Goal: Task Accomplishment & Management: Complete application form

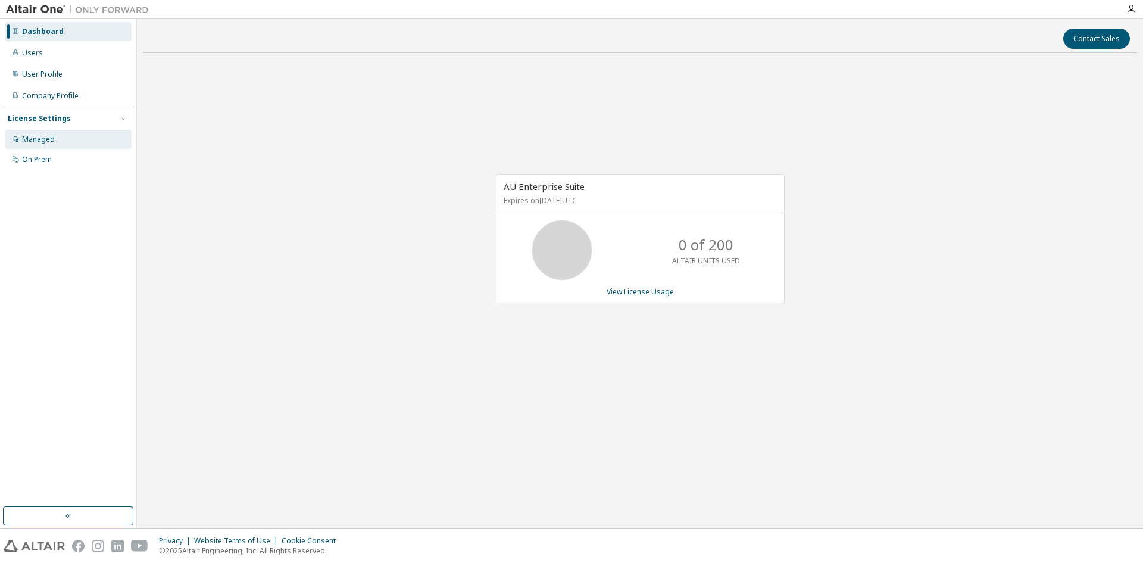
click at [83, 137] on div "Managed" at bounding box center [68, 139] width 127 height 19
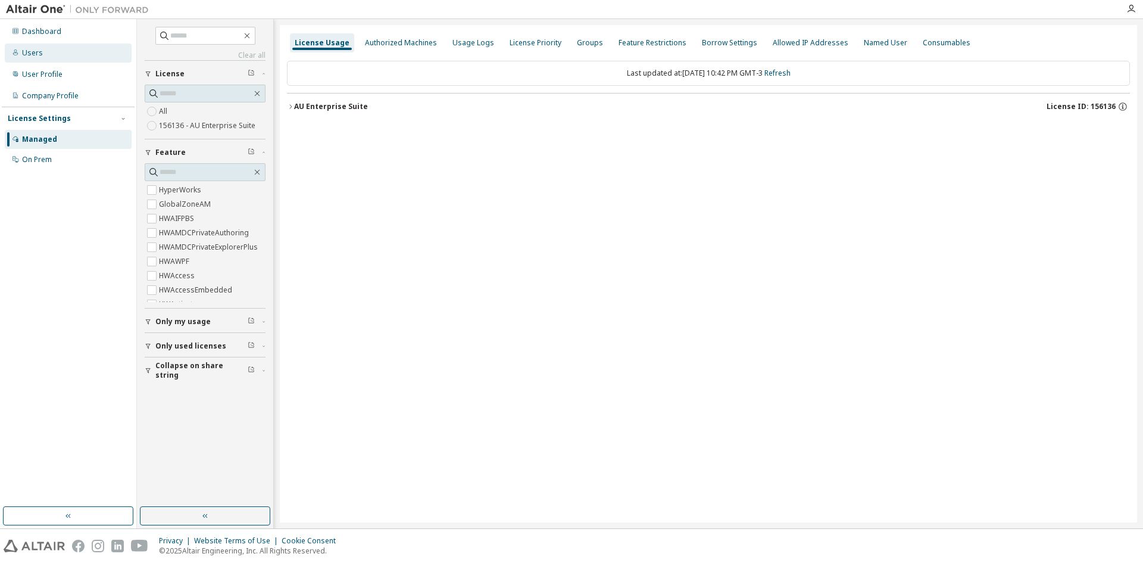
click at [38, 45] on div "Users" at bounding box center [68, 52] width 127 height 19
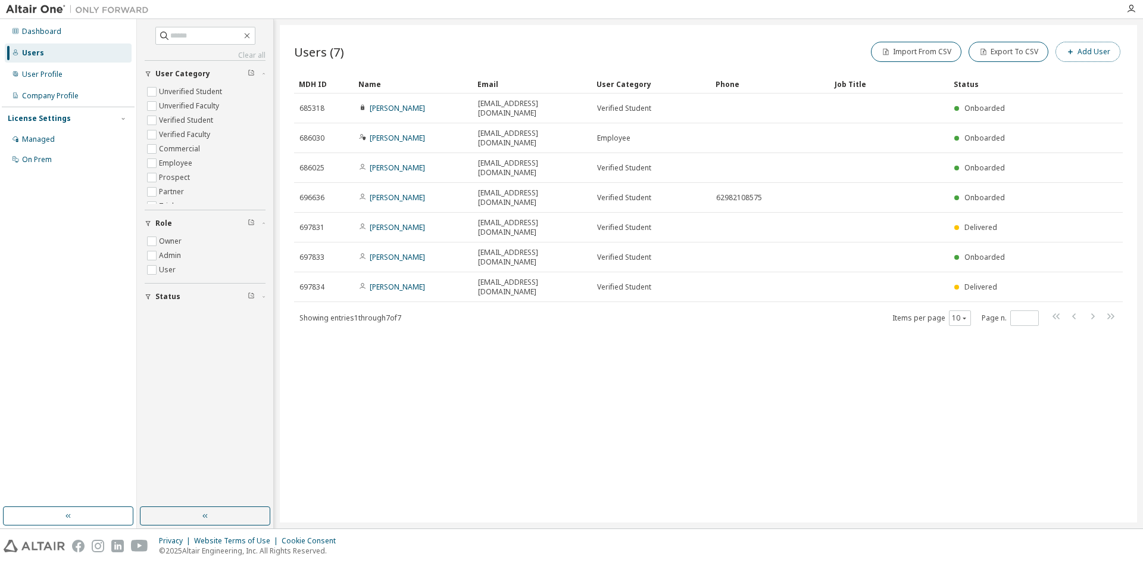
click at [1103, 49] on button "Add User" at bounding box center [1088, 52] width 65 height 20
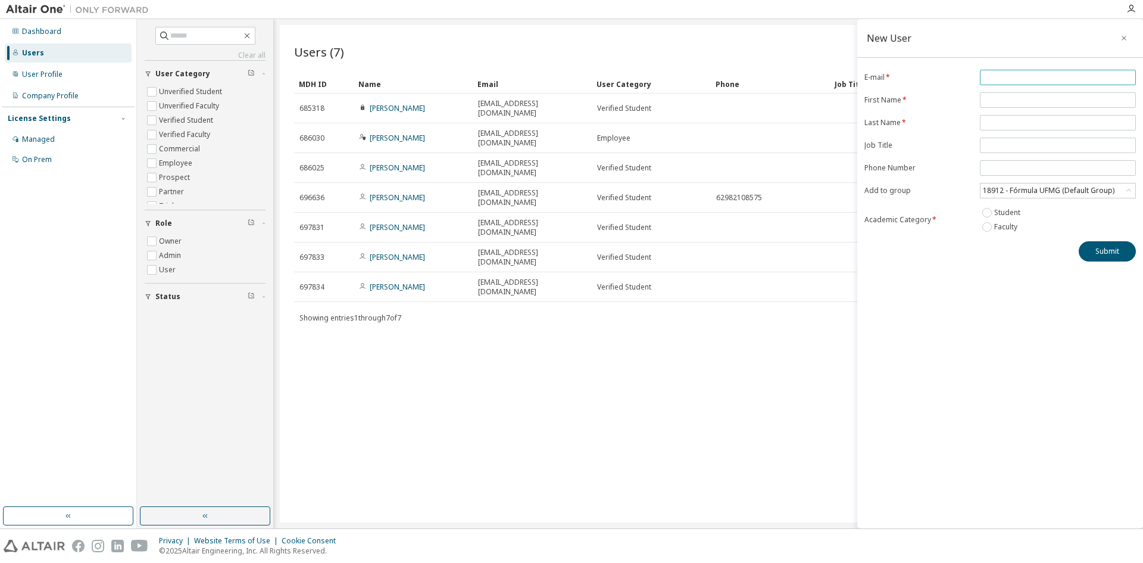
click at [1013, 76] on input "email" at bounding box center [1058, 78] width 150 height 10
type input "**********"
click at [1017, 92] on span at bounding box center [1058, 99] width 156 height 15
click at [1016, 97] on input "text" at bounding box center [1058, 100] width 150 height 10
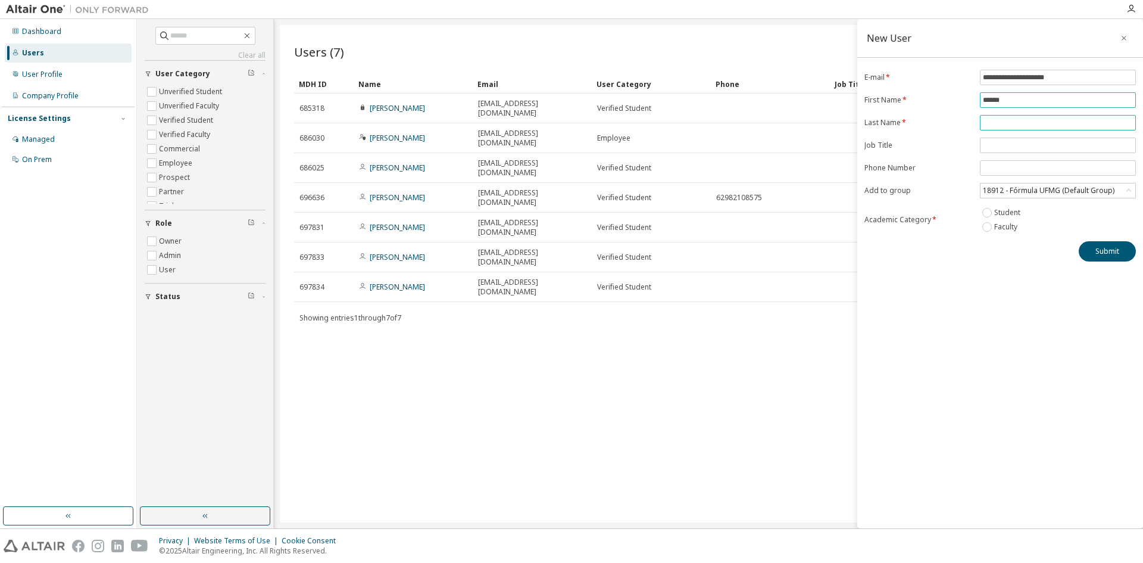
type input "******"
click at [1010, 120] on input "text" at bounding box center [1058, 123] width 150 height 10
type input "********"
click at [1104, 254] on button "Submit" at bounding box center [1107, 251] width 57 height 20
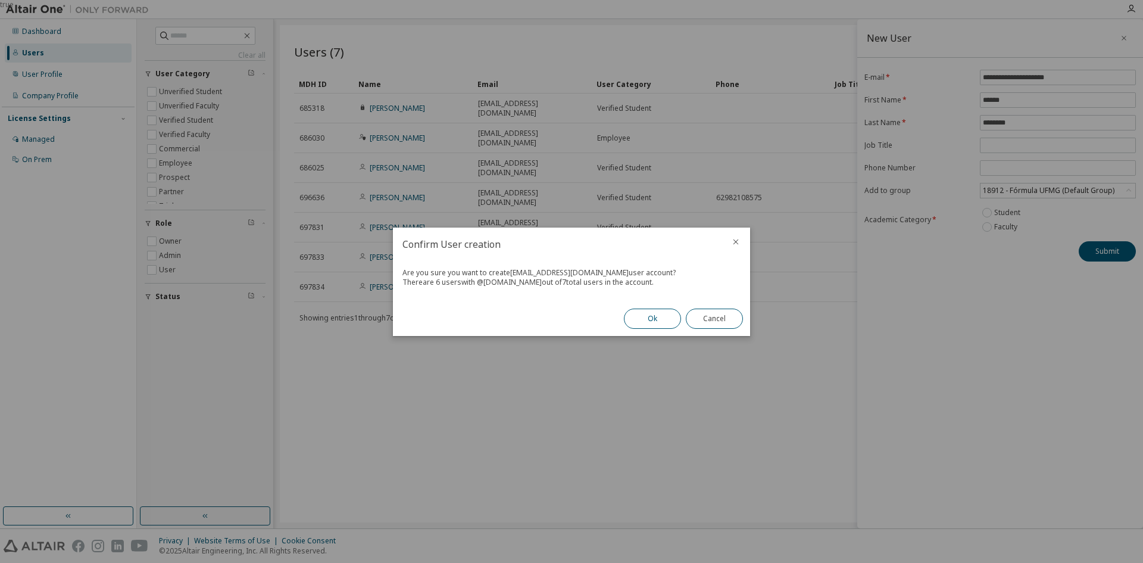
click at [642, 321] on button "Ok" at bounding box center [652, 318] width 57 height 20
click at [707, 317] on button "Close" at bounding box center [714, 318] width 57 height 20
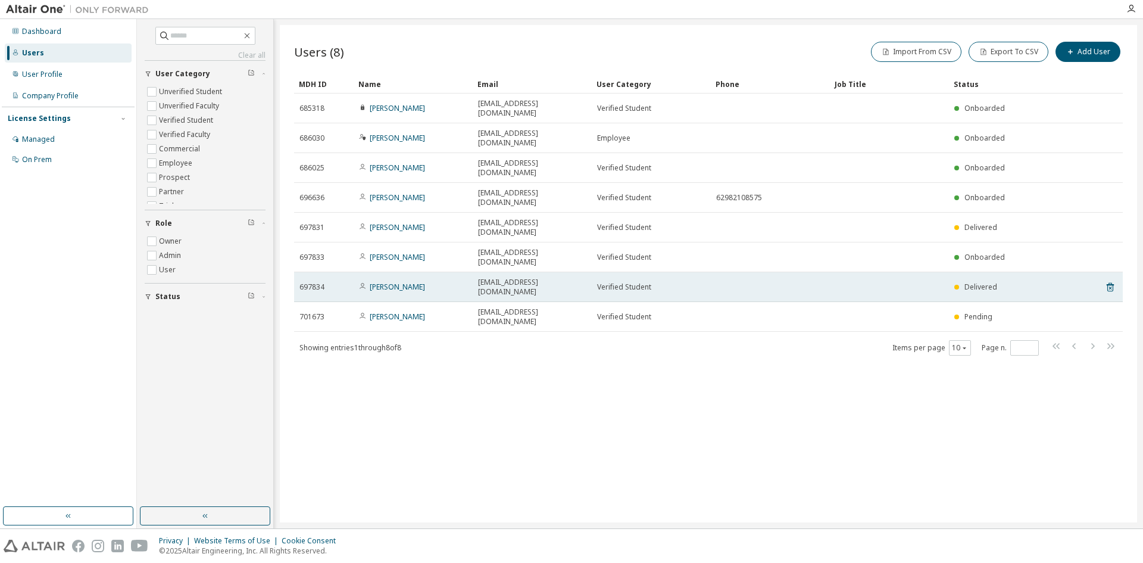
drag, startPoint x: 588, startPoint y: 225, endPoint x: 605, endPoint y: 232, distance: 18.5
click at [605, 272] on tr "697834 Gabriel Rodrigues gabrielfrodrigues2006@gmail.com Verified Student Deliv…" at bounding box center [708, 287] width 829 height 30
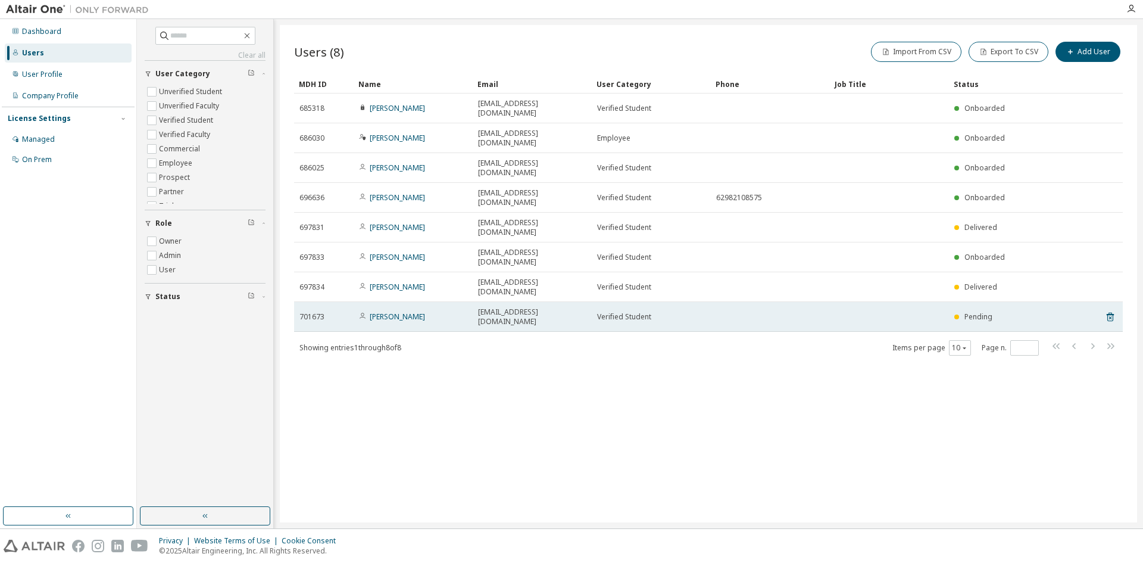
click at [567, 307] on div "emeniconi03@gmail.com" at bounding box center [532, 316] width 108 height 19
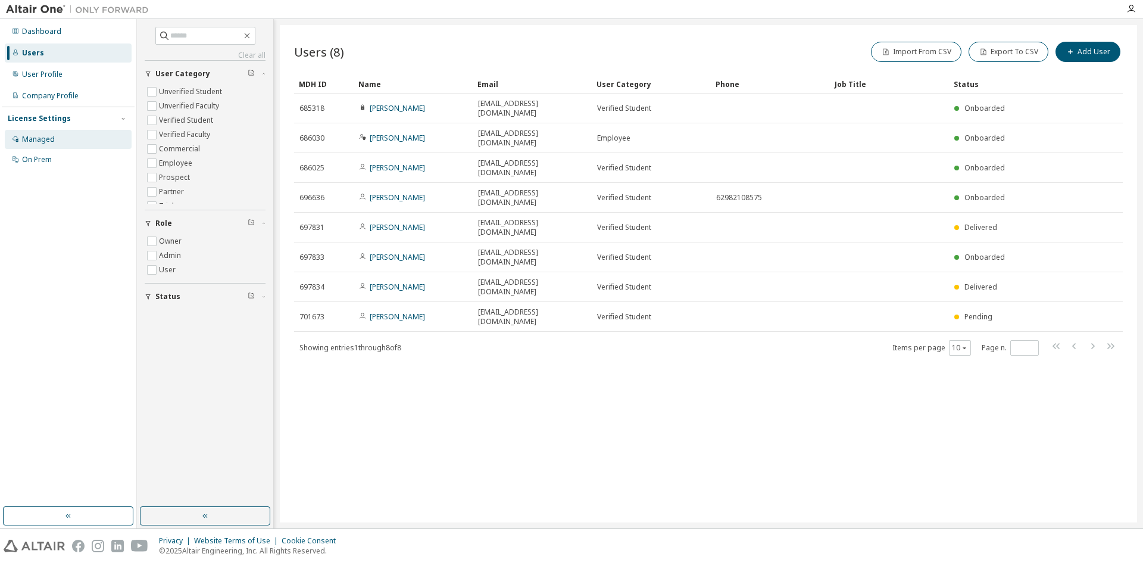
click at [42, 131] on div "Managed" at bounding box center [68, 139] width 127 height 19
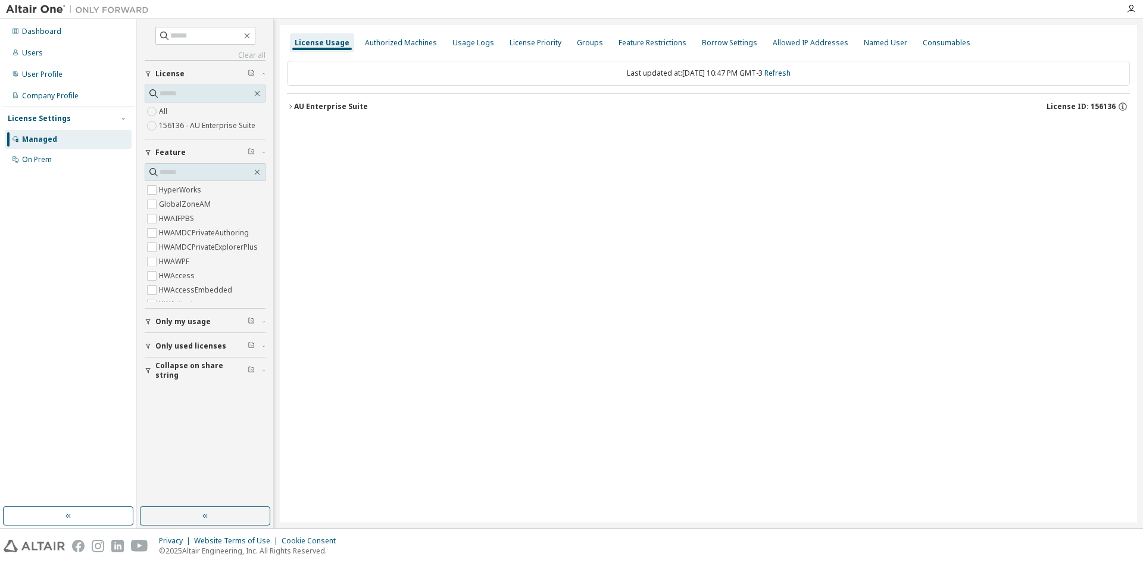
click at [119, 10] on img at bounding box center [80, 10] width 149 height 12
